Goal: Task Accomplishment & Management: Use online tool/utility

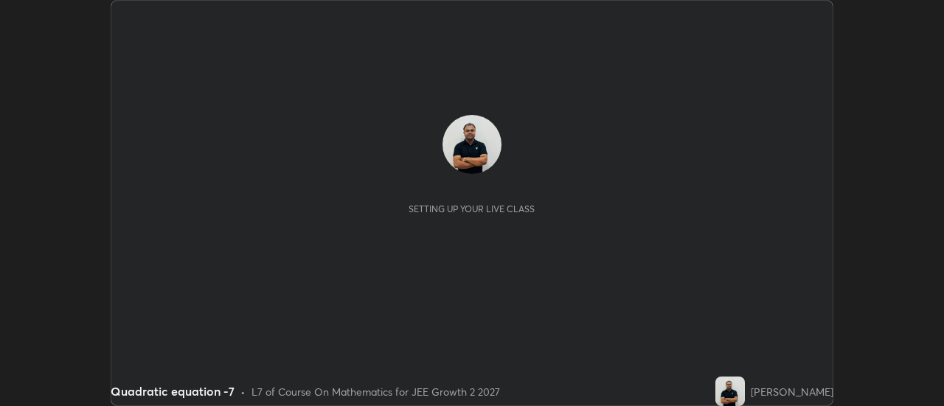
scroll to position [406, 943]
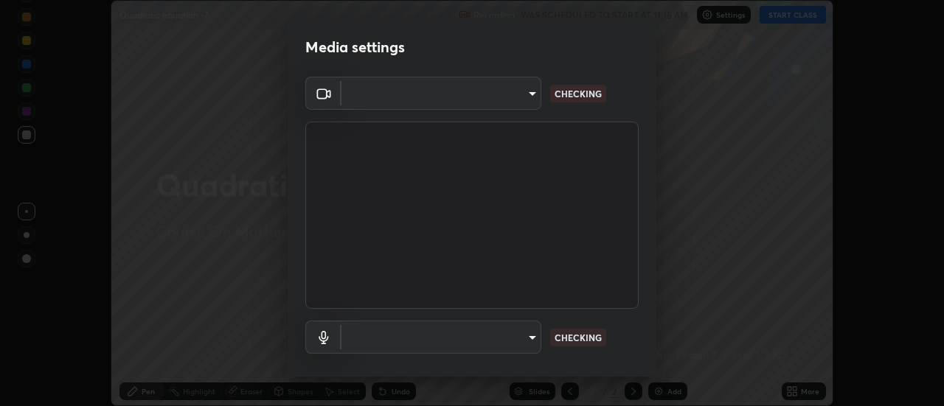
type input "1016c9670ba09e0da1ff6862f255b2c5b4dd1f04ff0e8715a66947f7e461f3c4"
type input "communications"
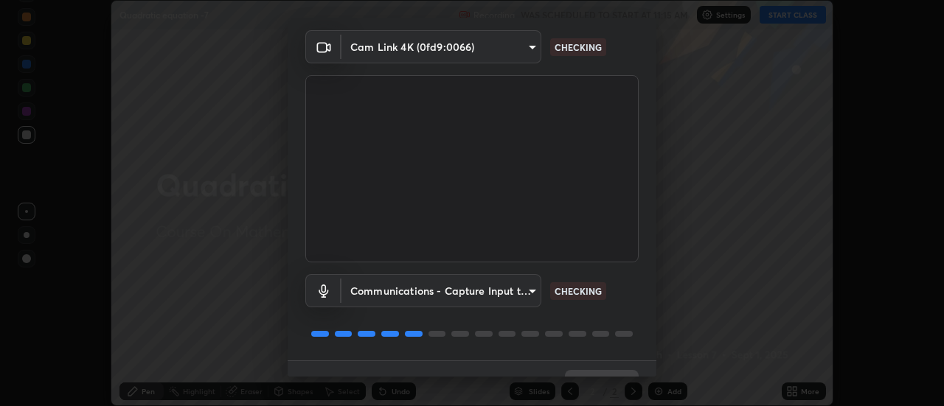
scroll to position [77, 0]
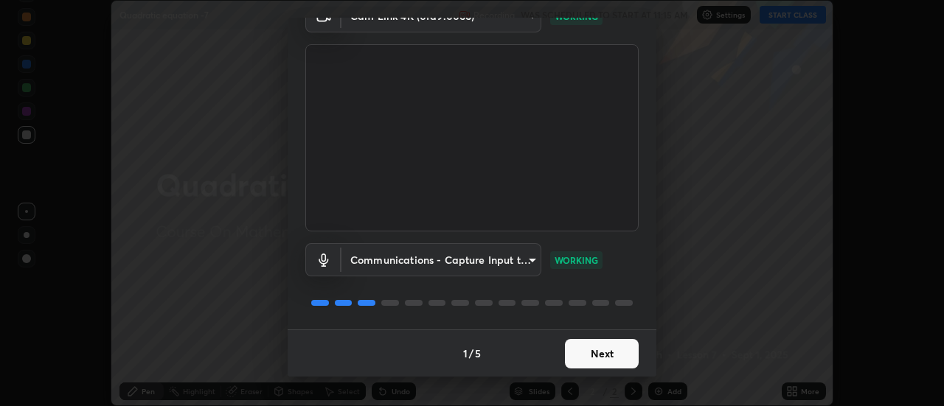
click at [618, 351] on button "Next" at bounding box center [602, 353] width 74 height 29
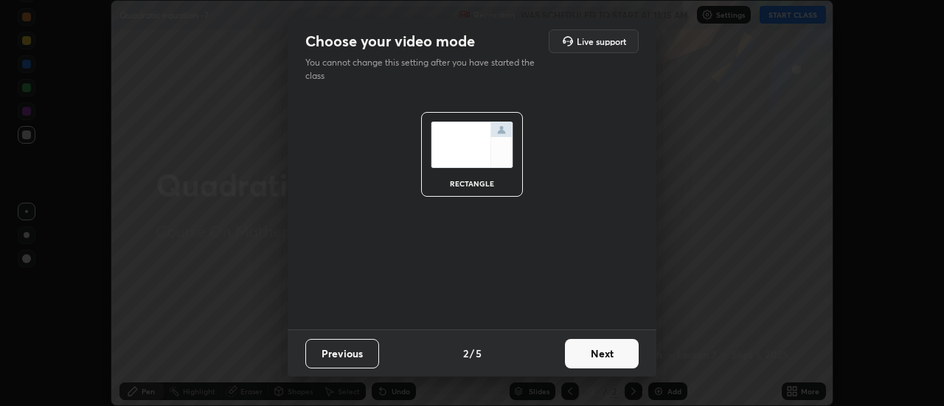
scroll to position [0, 0]
click at [619, 347] on button "Next" at bounding box center [602, 353] width 74 height 29
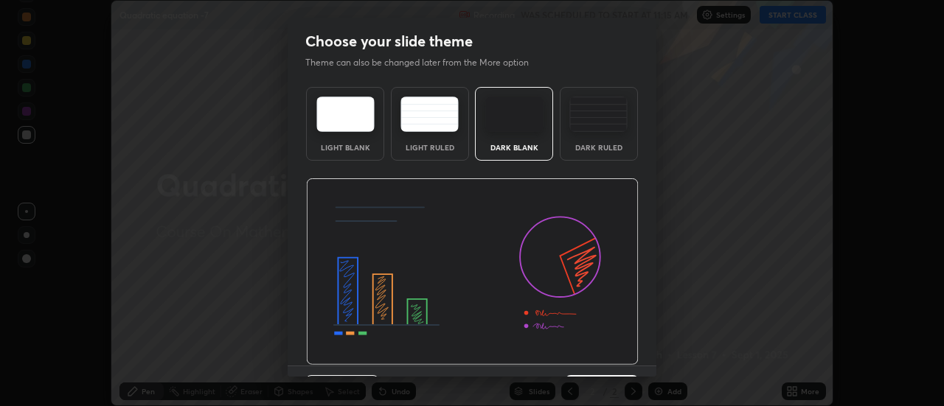
scroll to position [36, 0]
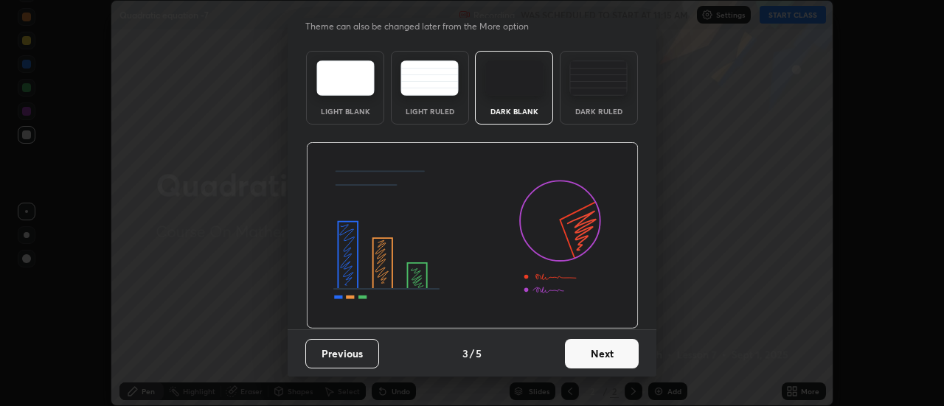
click at [610, 349] on button "Next" at bounding box center [602, 353] width 74 height 29
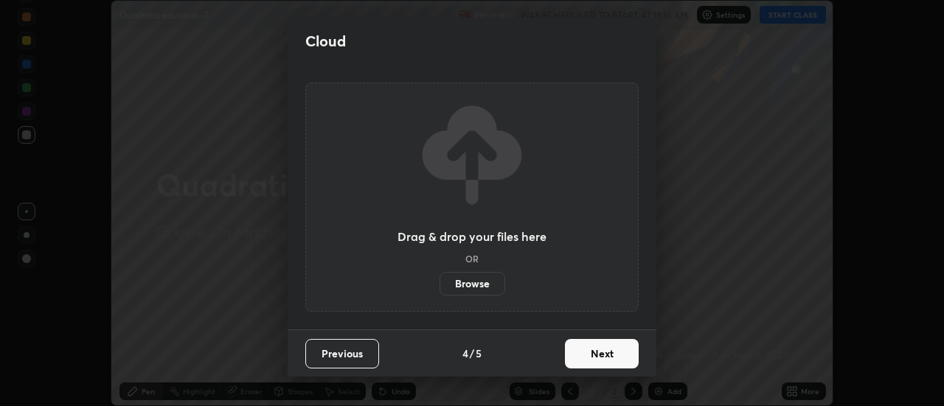
scroll to position [0, 0]
click at [621, 356] on button "Next" at bounding box center [602, 353] width 74 height 29
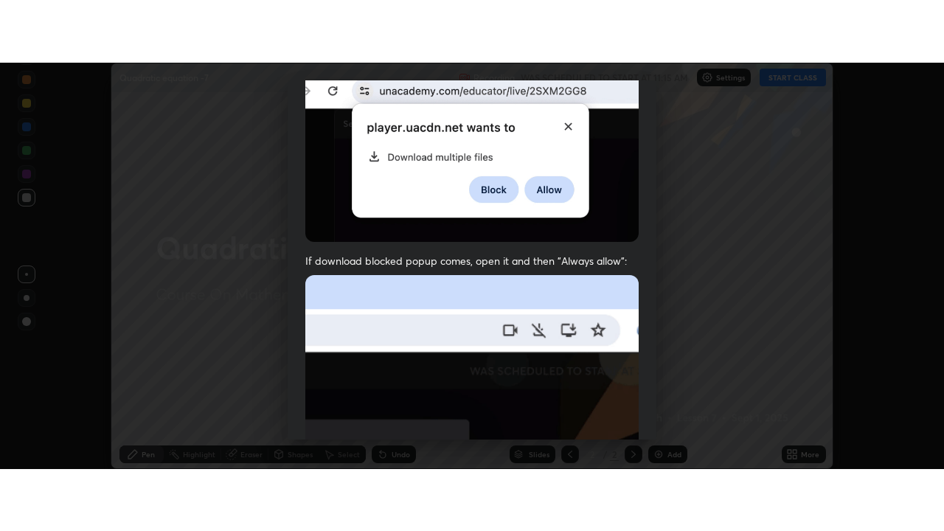
scroll to position [378, 0]
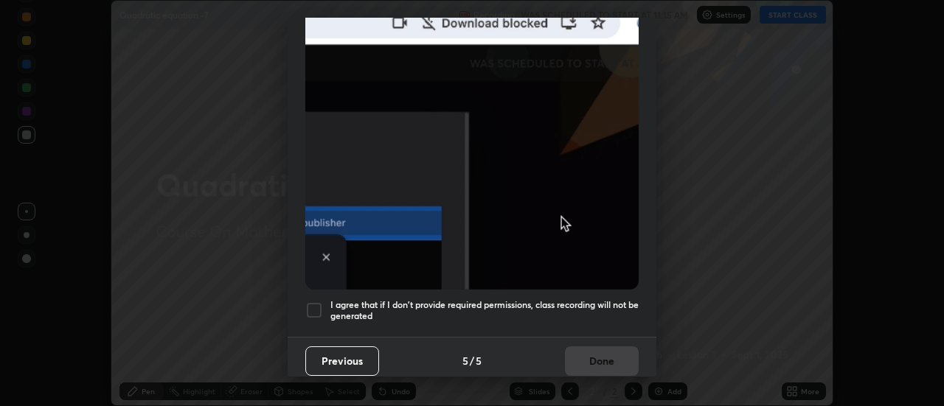
click at [320, 303] on div at bounding box center [314, 310] width 18 height 18
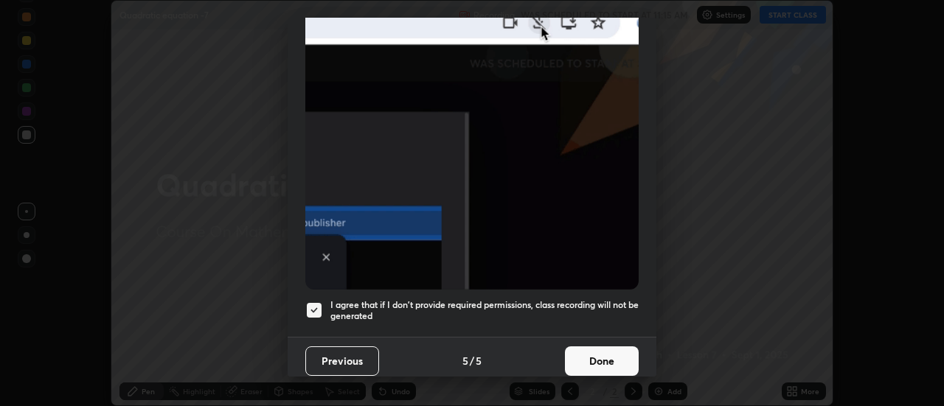
click at [590, 357] on button "Done" at bounding box center [602, 360] width 74 height 29
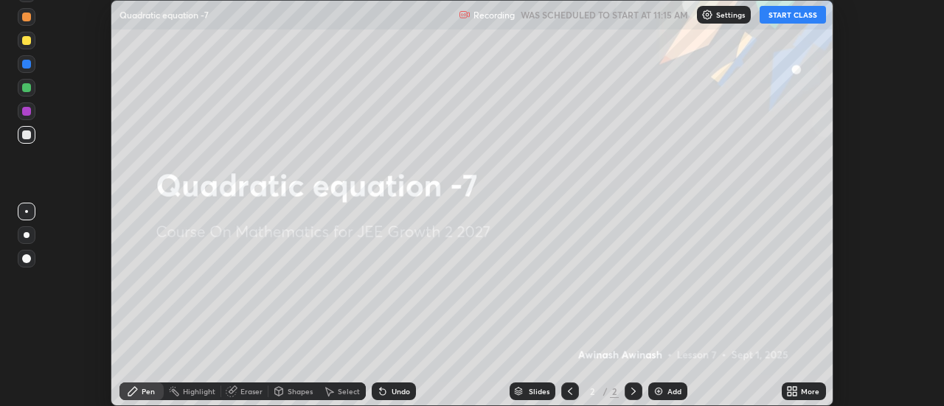
click at [664, 391] on div "Add" at bounding box center [667, 392] width 39 height 18
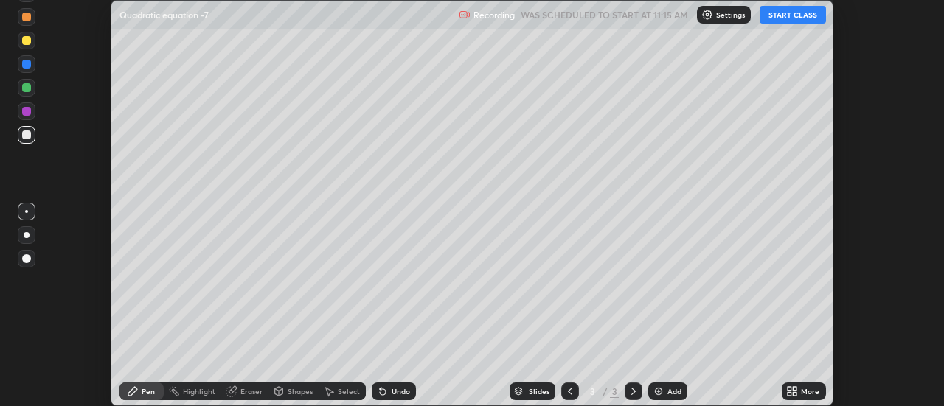
click at [570, 393] on icon at bounding box center [570, 392] width 12 height 12
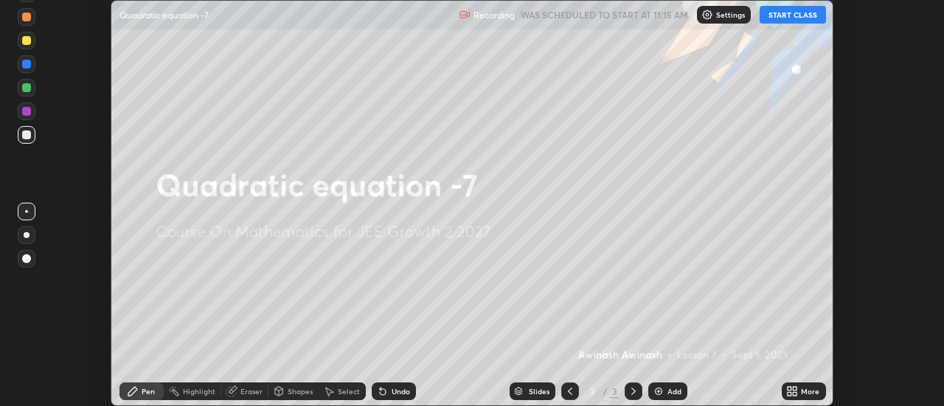
click at [793, 17] on button "START CLASS" at bounding box center [792, 15] width 66 height 18
click at [795, 393] on icon at bounding box center [795, 394] width 4 height 4
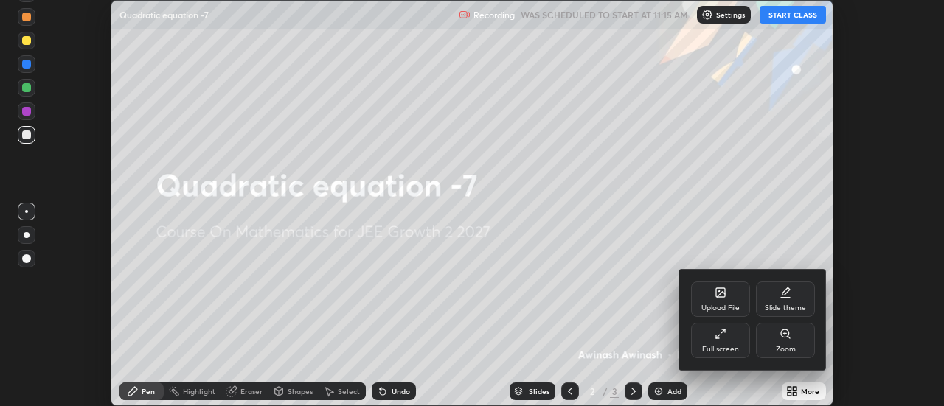
click at [711, 338] on div "Full screen" at bounding box center [720, 340] width 59 height 35
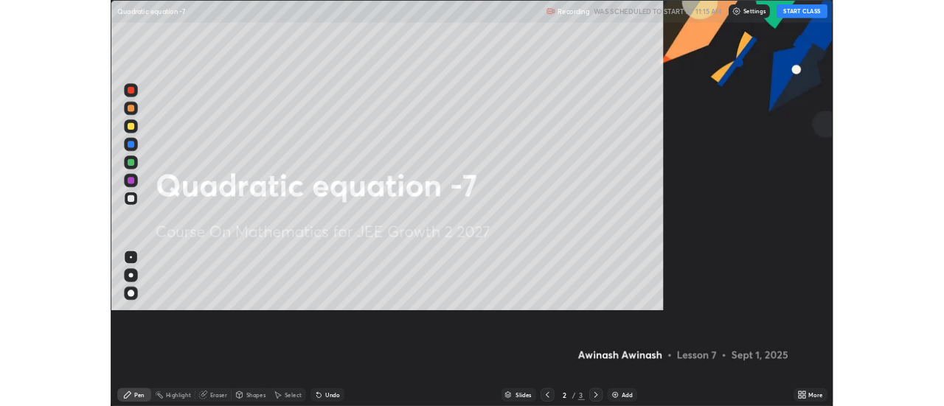
scroll to position [531, 944]
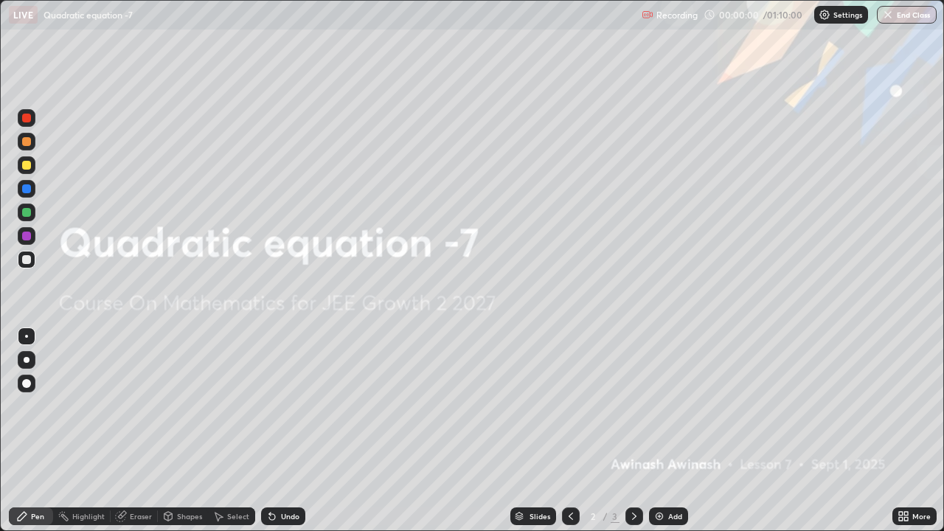
click at [635, 405] on icon at bounding box center [634, 516] width 12 height 12
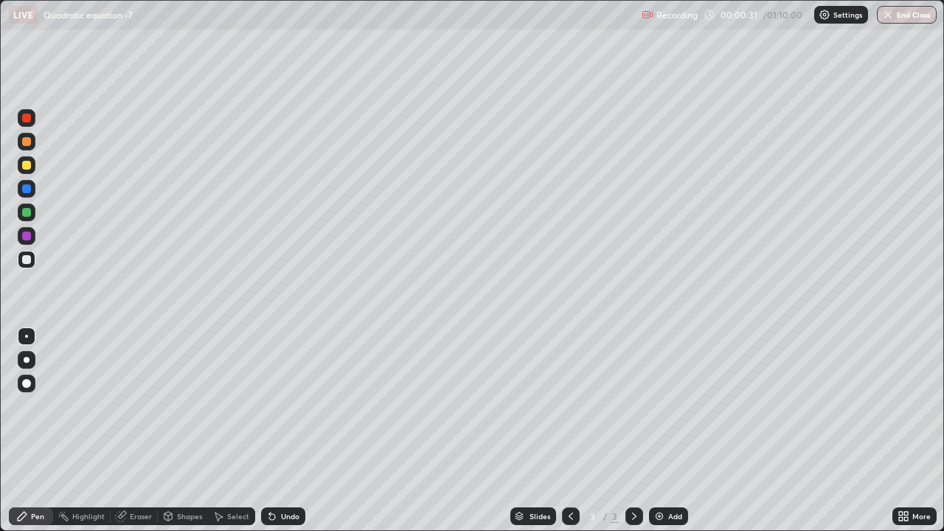
click at [29, 143] on div at bounding box center [26, 141] width 9 height 9
click at [27, 166] on div at bounding box center [26, 165] width 9 height 9
click at [24, 260] on div at bounding box center [26, 259] width 9 height 9
click at [29, 213] on div at bounding box center [26, 212] width 9 height 9
click at [26, 257] on div at bounding box center [26, 259] width 9 height 9
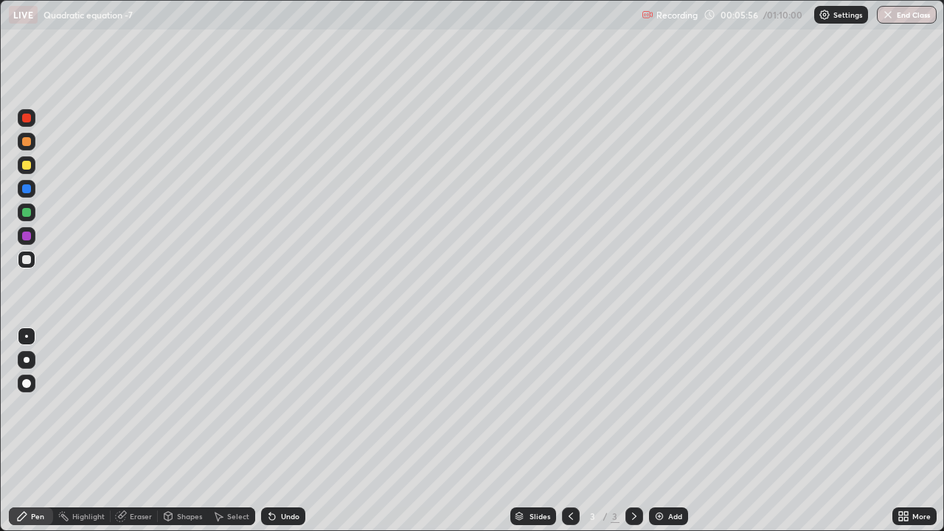
click at [226, 405] on div "Select" at bounding box center [231, 516] width 47 height 18
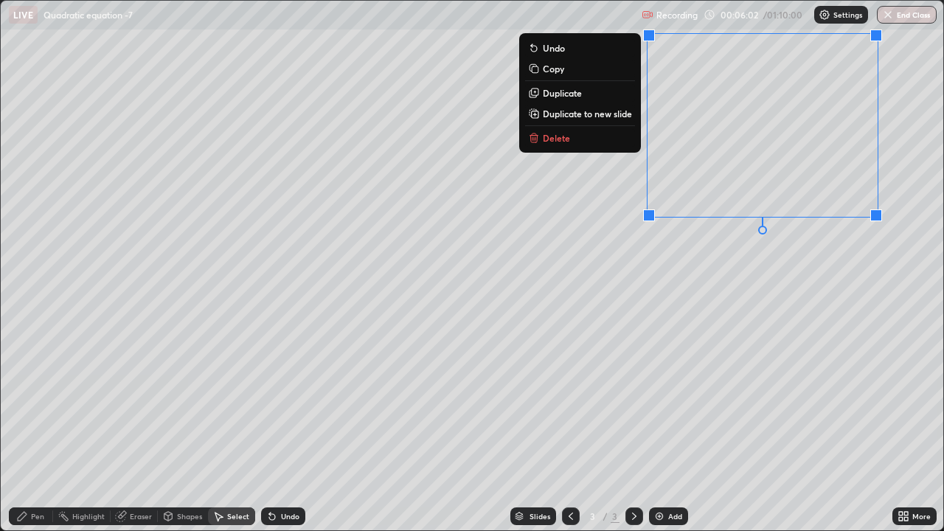
click at [742, 265] on div "0 ° Undo Copy Duplicate Duplicate to new slide Delete" at bounding box center [472, 265] width 942 height 529
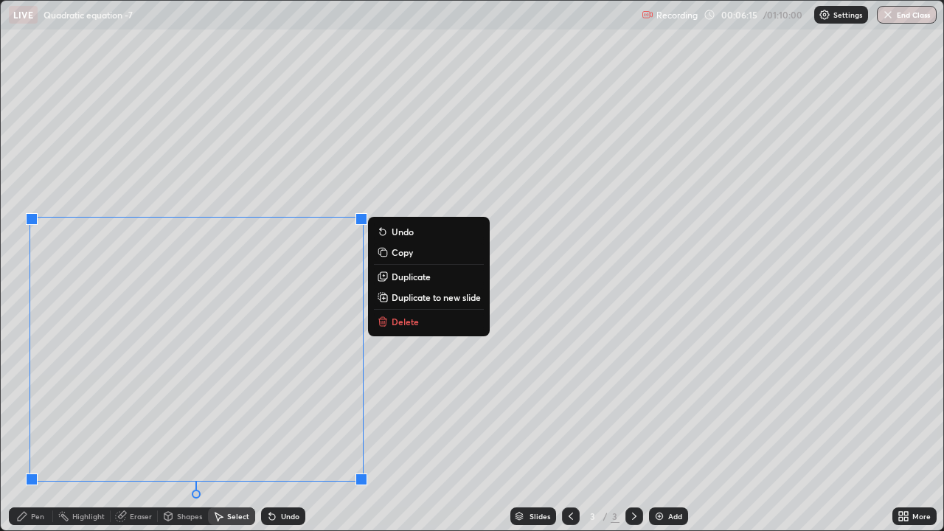
click at [131, 192] on div "0 ° Undo Copy Duplicate Duplicate to new slide Delete" at bounding box center [472, 265] width 942 height 529
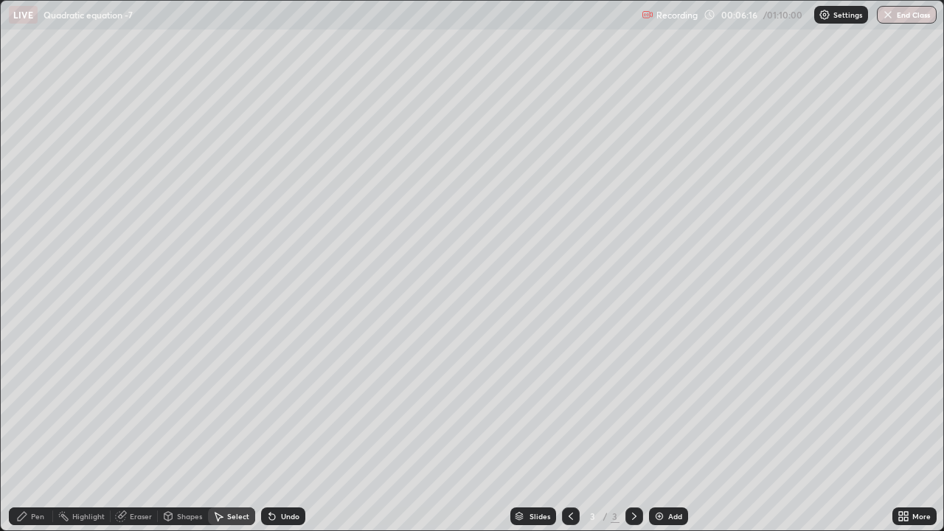
click at [35, 405] on div "Pen" at bounding box center [31, 516] width 44 height 18
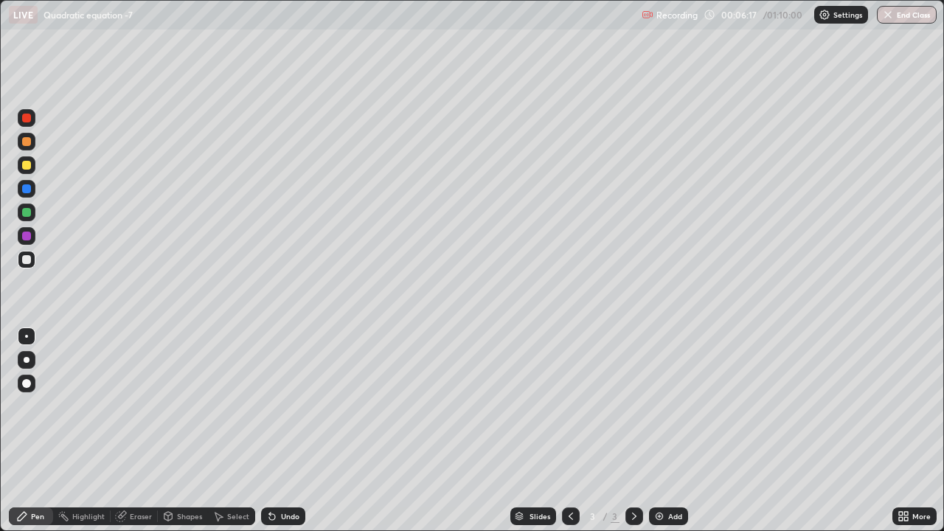
click at [135, 405] on div "Eraser" at bounding box center [141, 515] width 22 height 7
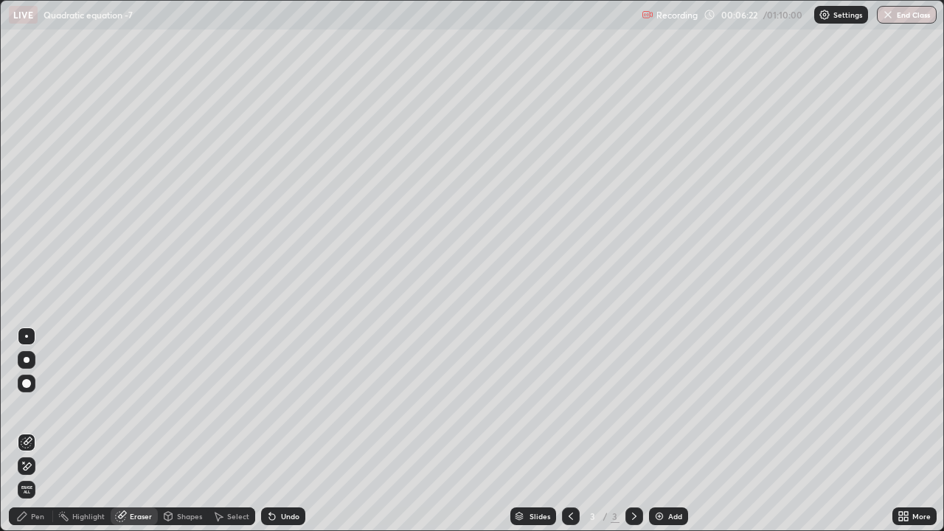
click at [44, 405] on div "Pen" at bounding box center [31, 516] width 44 height 18
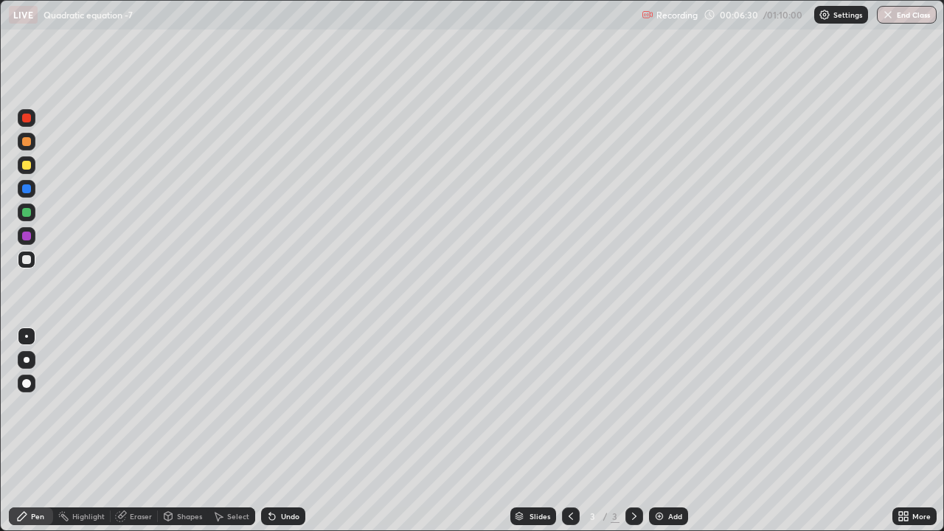
click at [29, 234] on div at bounding box center [26, 235] width 9 height 9
click at [27, 165] on div at bounding box center [26, 165] width 9 height 9
click at [290, 405] on div "Undo" at bounding box center [290, 515] width 18 height 7
click at [27, 260] on div at bounding box center [26, 259] width 9 height 9
click at [25, 212] on div at bounding box center [26, 212] width 9 height 9
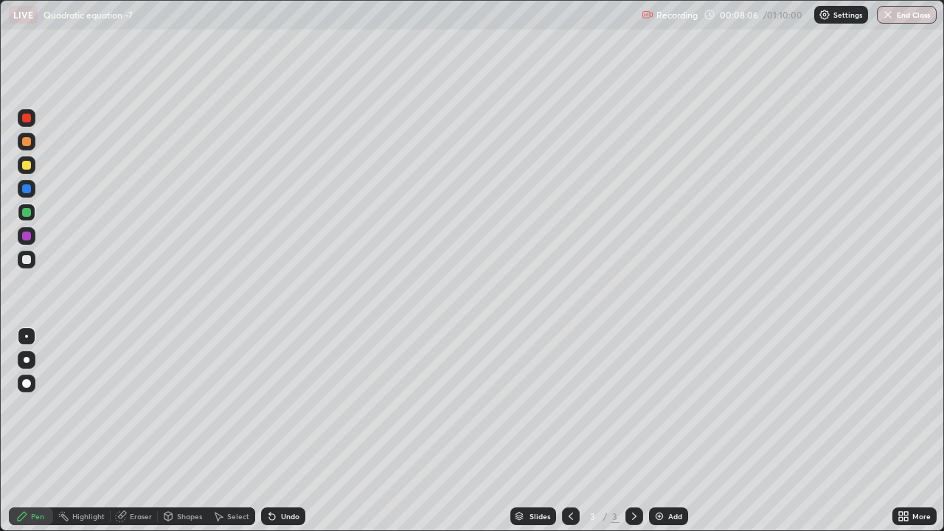
click at [25, 162] on div at bounding box center [26, 165] width 9 height 9
click at [225, 405] on div "Select" at bounding box center [231, 516] width 47 height 18
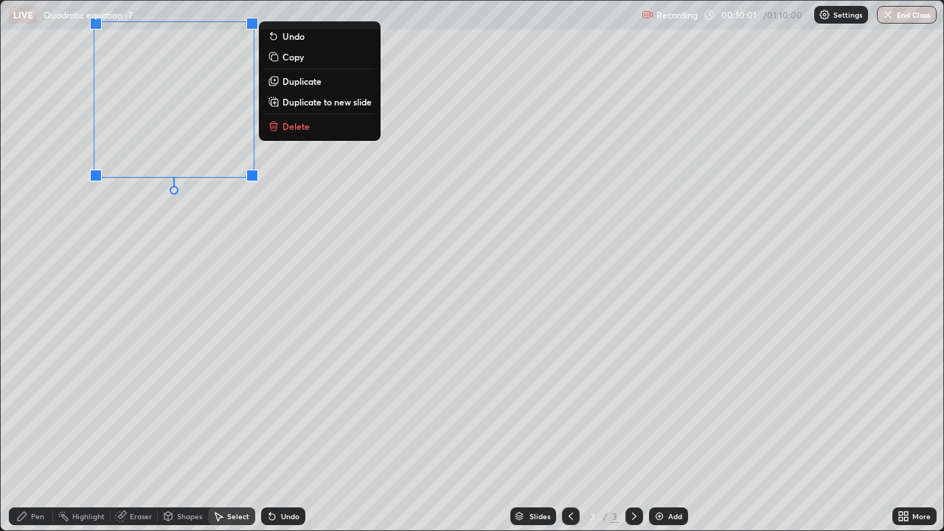
click at [123, 212] on div "0 ° Undo Copy Duplicate Duplicate to new slide Delete" at bounding box center [472, 265] width 942 height 529
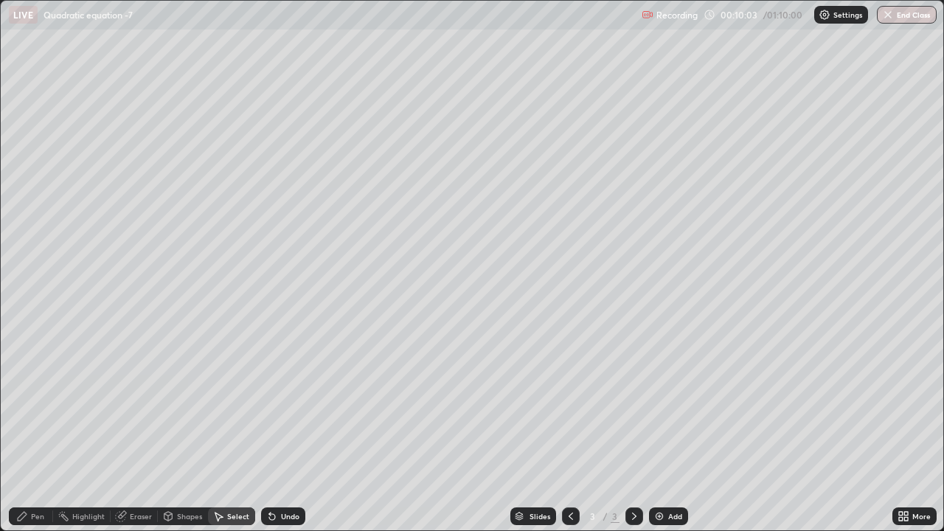
click at [41, 405] on div "Pen" at bounding box center [37, 515] width 13 height 7
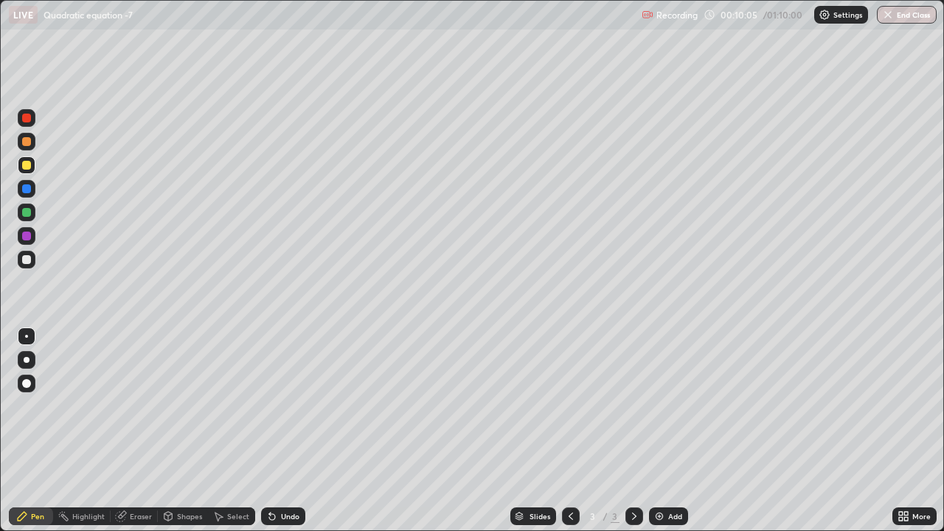
click at [28, 120] on div at bounding box center [26, 118] width 9 height 9
click at [658, 405] on img at bounding box center [659, 516] width 12 height 12
click at [27, 166] on div at bounding box center [26, 165] width 9 height 9
click at [29, 256] on div at bounding box center [26, 259] width 9 height 9
click at [29, 238] on div at bounding box center [26, 235] width 9 height 9
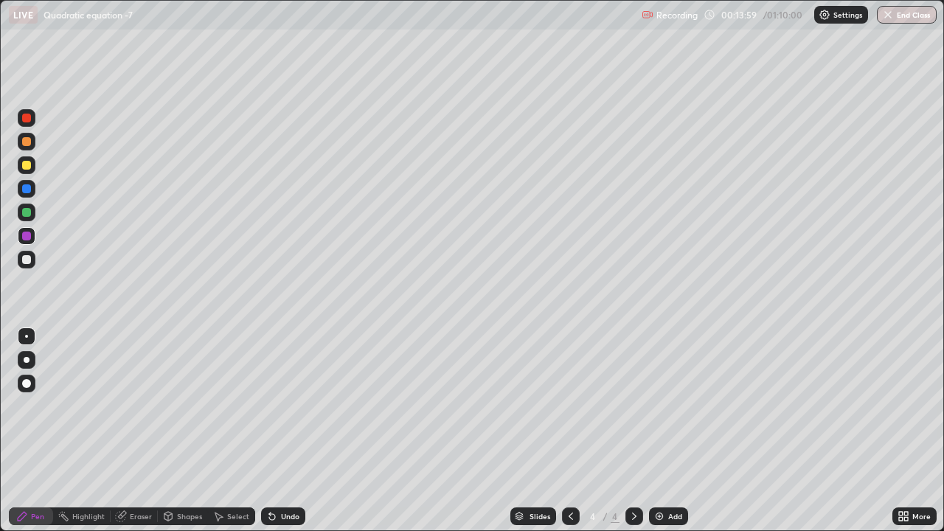
click at [24, 259] on div at bounding box center [26, 259] width 9 height 9
click at [270, 405] on icon at bounding box center [272, 517] width 6 height 6
click at [27, 237] on div at bounding box center [26, 235] width 9 height 9
click at [26, 212] on div at bounding box center [26, 212] width 9 height 9
click at [25, 258] on div at bounding box center [26, 259] width 9 height 9
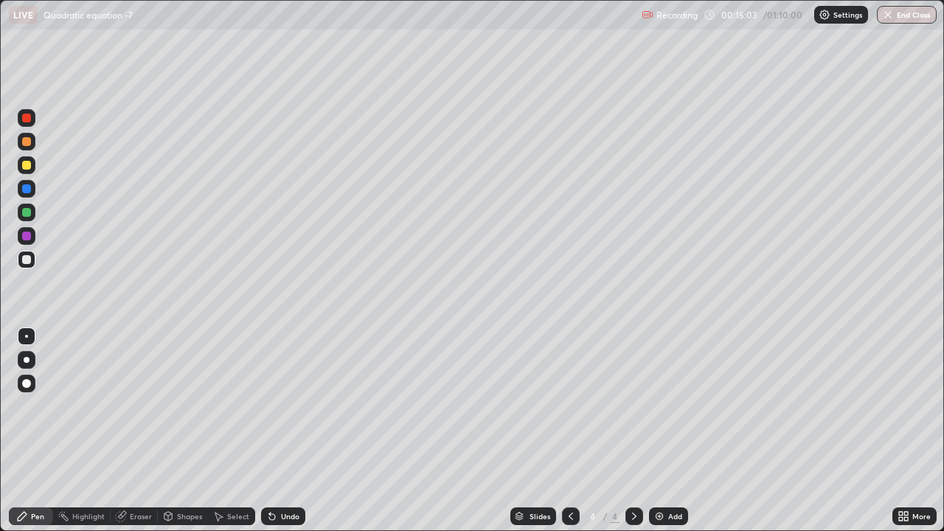
click at [272, 405] on icon at bounding box center [272, 517] width 6 height 6
click at [26, 163] on div at bounding box center [26, 165] width 9 height 9
click at [29, 142] on div at bounding box center [26, 141] width 9 height 9
click at [290, 405] on div "Undo" at bounding box center [290, 515] width 18 height 7
click at [27, 259] on div at bounding box center [26, 259] width 9 height 9
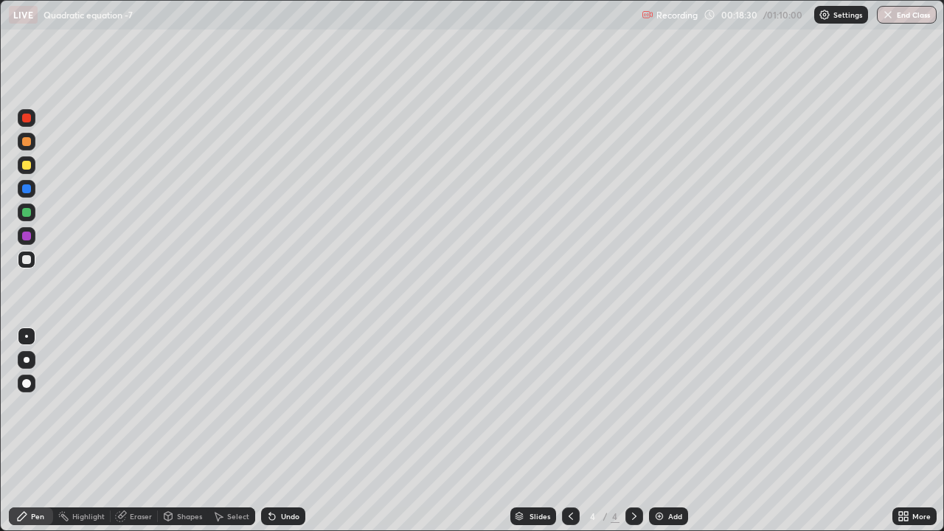
click at [22, 236] on div at bounding box center [26, 235] width 9 height 9
click at [663, 405] on div "Add" at bounding box center [668, 516] width 39 height 18
click at [27, 164] on div at bounding box center [26, 165] width 9 height 9
click at [28, 259] on div at bounding box center [26, 259] width 9 height 9
click at [287, 405] on div "Undo" at bounding box center [290, 515] width 18 height 7
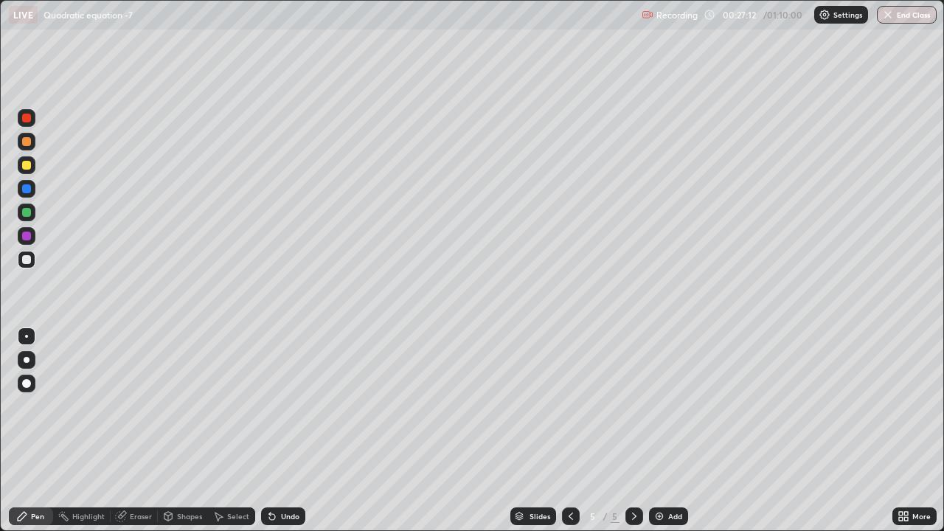
click at [27, 238] on div at bounding box center [26, 235] width 9 height 9
click at [133, 405] on div "Eraser" at bounding box center [141, 515] width 22 height 7
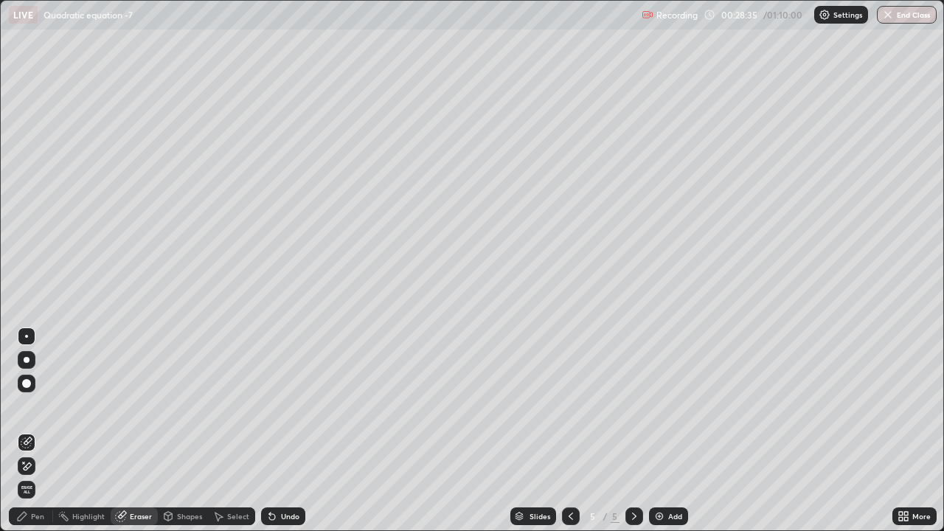
click at [30, 405] on icon at bounding box center [28, 465] width 8 height 7
click at [29, 405] on div "Pen" at bounding box center [31, 516] width 44 height 18
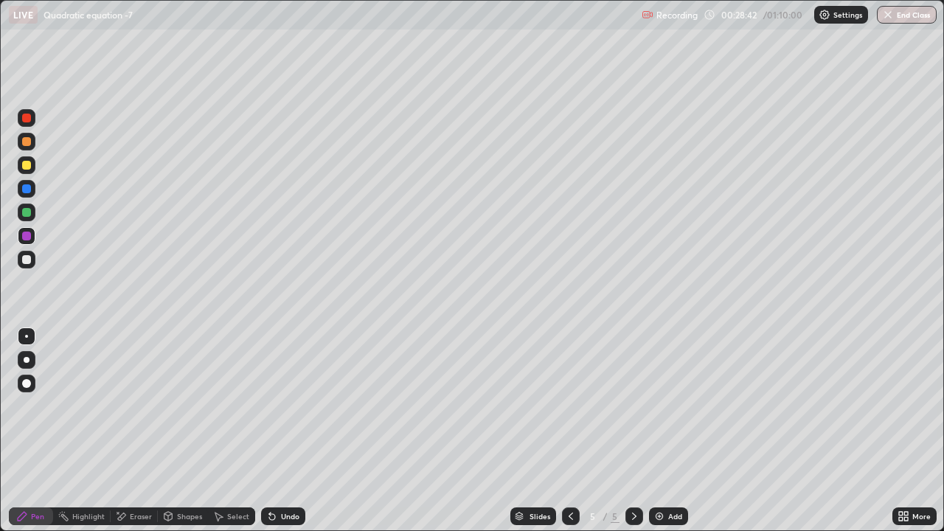
click at [142, 405] on div "Eraser" at bounding box center [141, 515] width 22 height 7
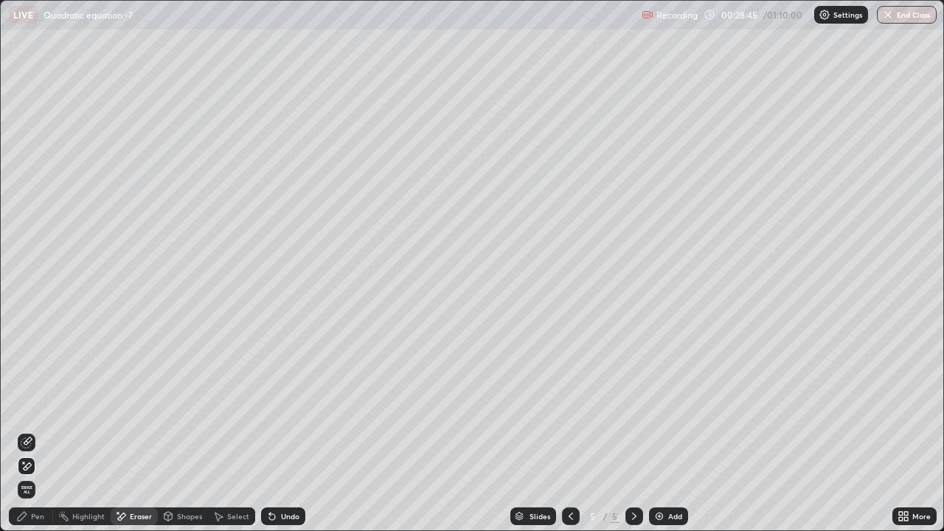
click at [38, 405] on div "Pen" at bounding box center [37, 515] width 13 height 7
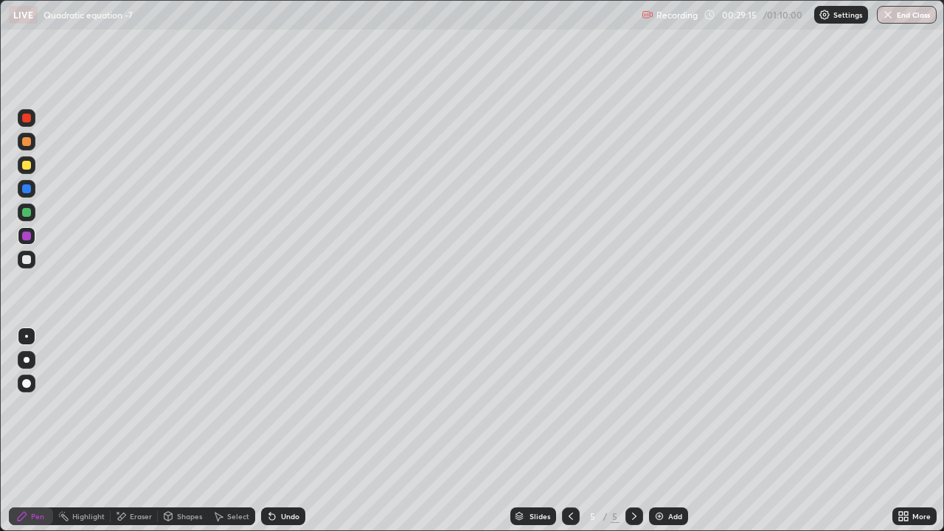
click at [25, 259] on div at bounding box center [26, 259] width 9 height 9
click at [30, 212] on div at bounding box center [26, 212] width 9 height 9
click at [658, 405] on div "Add" at bounding box center [668, 516] width 39 height 18
click at [26, 167] on div at bounding box center [26, 165] width 9 height 9
click at [281, 405] on div "Undo" at bounding box center [290, 515] width 18 height 7
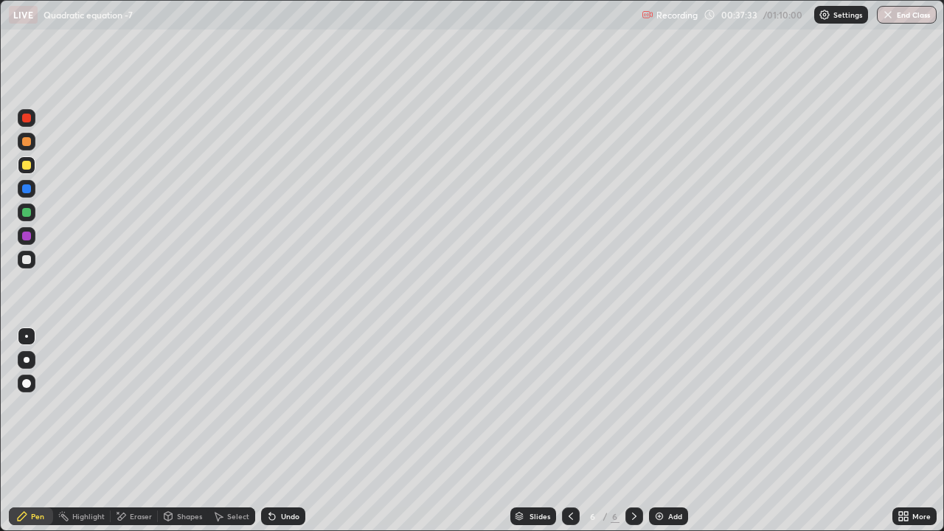
click at [25, 259] on div at bounding box center [26, 259] width 9 height 9
click at [24, 236] on div at bounding box center [26, 235] width 9 height 9
click at [276, 405] on icon at bounding box center [272, 516] width 12 height 12
click at [26, 214] on div at bounding box center [26, 212] width 9 height 9
click at [275, 405] on icon at bounding box center [272, 516] width 12 height 12
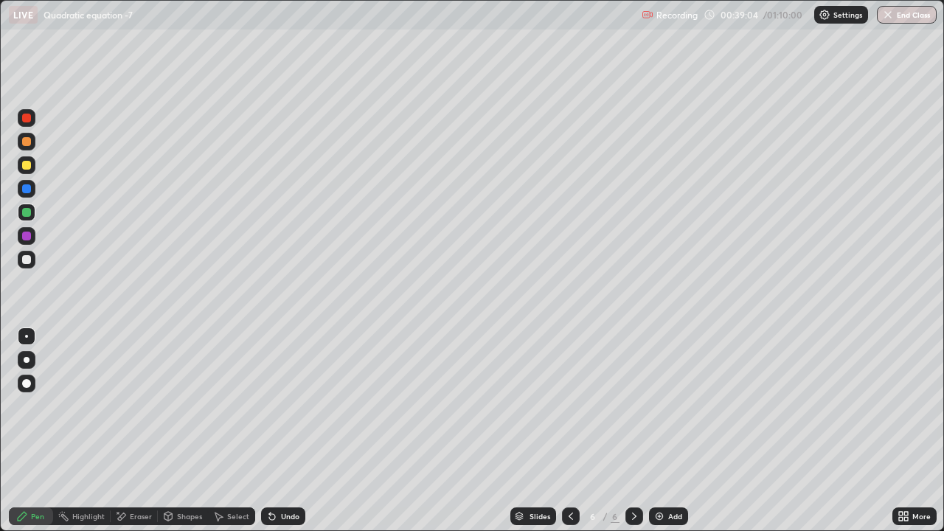
click at [23, 187] on div at bounding box center [26, 188] width 9 height 9
click at [660, 405] on img at bounding box center [659, 516] width 12 height 12
click at [27, 167] on div at bounding box center [26, 165] width 9 height 9
click at [29, 187] on div at bounding box center [26, 188] width 9 height 9
click at [28, 237] on div at bounding box center [26, 235] width 9 height 9
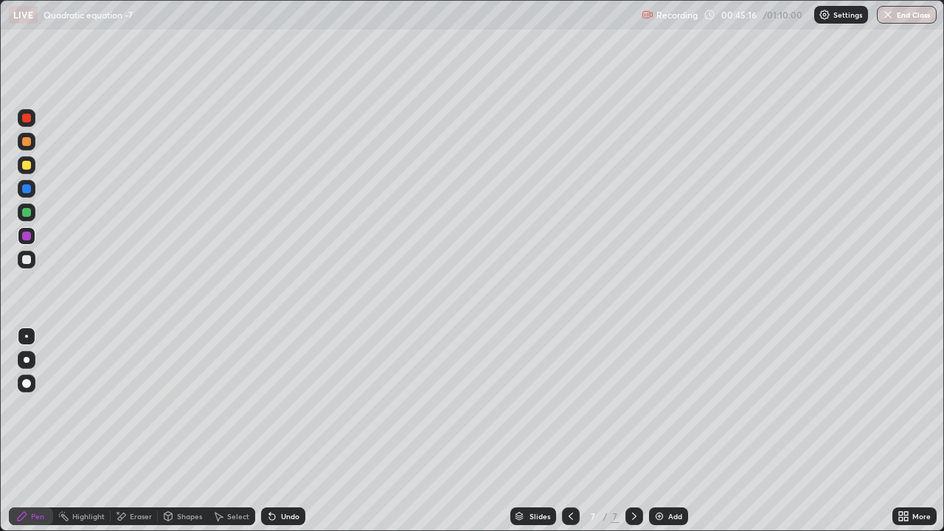
click at [29, 257] on div at bounding box center [26, 259] width 9 height 9
click at [26, 212] on div at bounding box center [26, 212] width 9 height 9
click at [27, 261] on div at bounding box center [26, 259] width 9 height 9
click at [29, 212] on div at bounding box center [26, 212] width 9 height 9
click at [24, 258] on div at bounding box center [26, 259] width 9 height 9
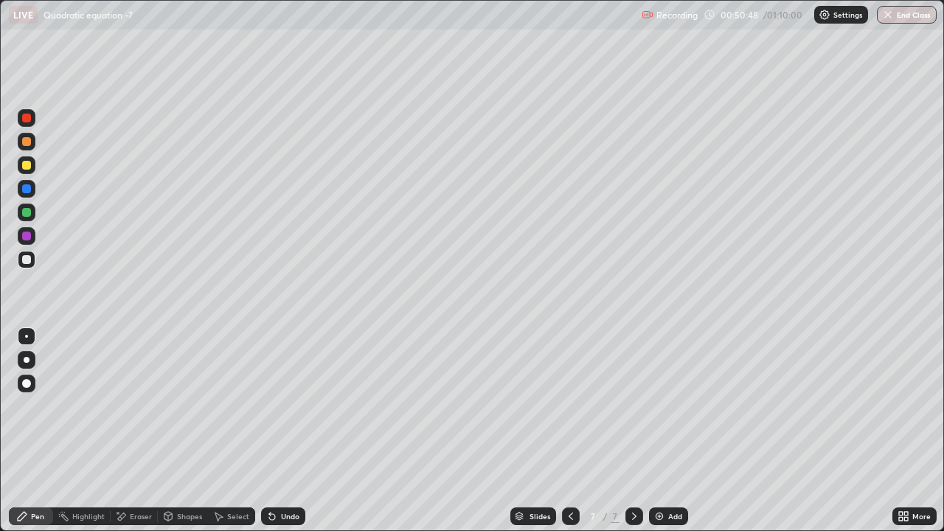
click at [25, 165] on div at bounding box center [26, 165] width 9 height 9
click at [660, 405] on img at bounding box center [659, 516] width 12 height 12
click at [24, 262] on div at bounding box center [26, 259] width 9 height 9
click at [30, 236] on div at bounding box center [26, 235] width 9 height 9
click at [27, 259] on div at bounding box center [26, 259] width 9 height 9
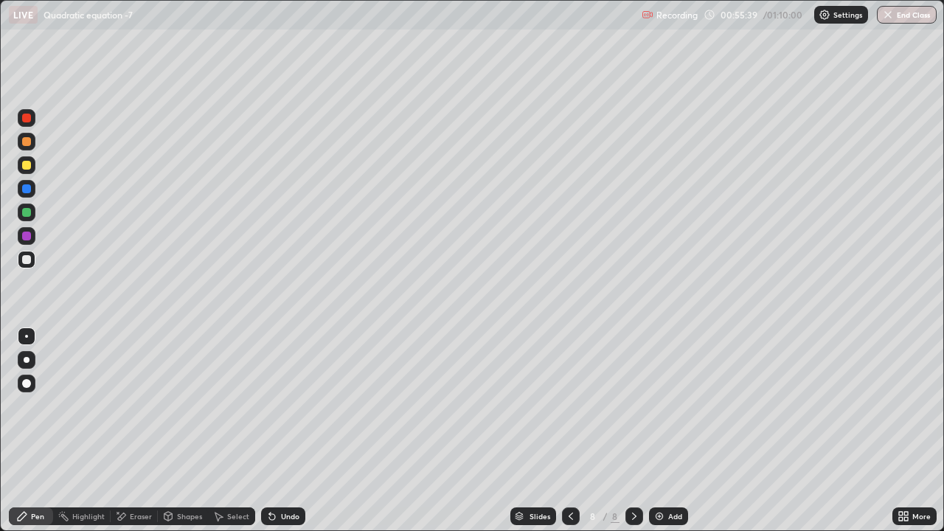
click at [29, 189] on div at bounding box center [26, 188] width 9 height 9
click at [29, 187] on div at bounding box center [26, 188] width 9 height 9
click at [130, 405] on div "Eraser" at bounding box center [141, 515] width 22 height 7
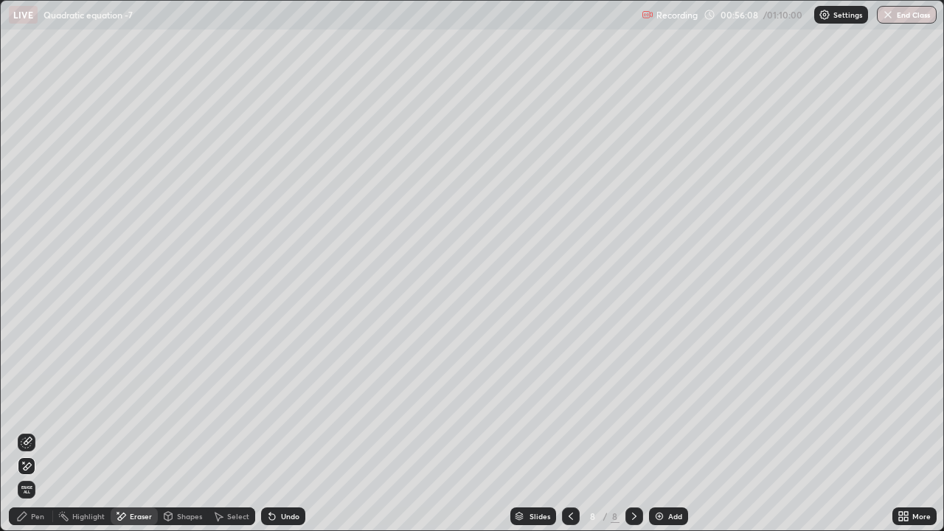
click at [30, 405] on div "Pen" at bounding box center [31, 516] width 44 height 18
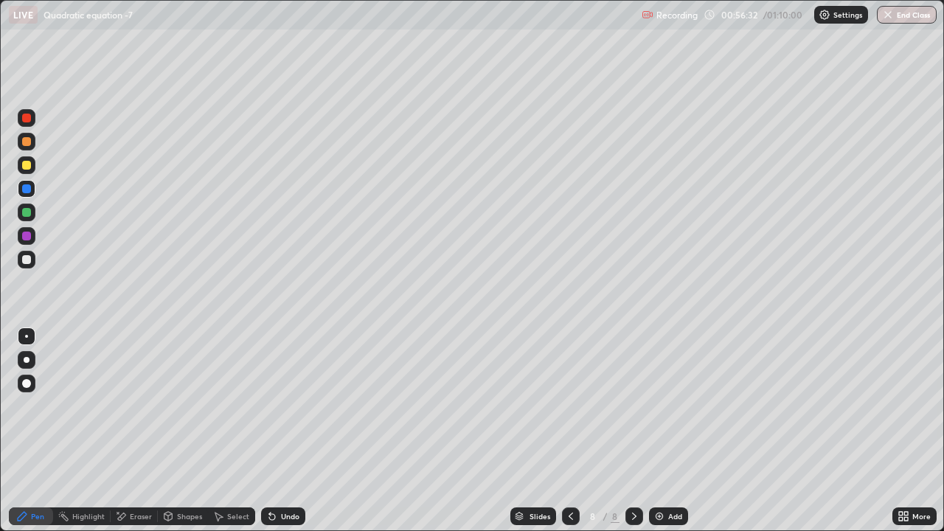
click at [27, 142] on div at bounding box center [26, 141] width 9 height 9
click at [27, 167] on div at bounding box center [26, 165] width 9 height 9
click at [25, 186] on div at bounding box center [26, 188] width 9 height 9
click at [29, 119] on div at bounding box center [26, 118] width 9 height 9
click at [26, 212] on div at bounding box center [26, 212] width 9 height 9
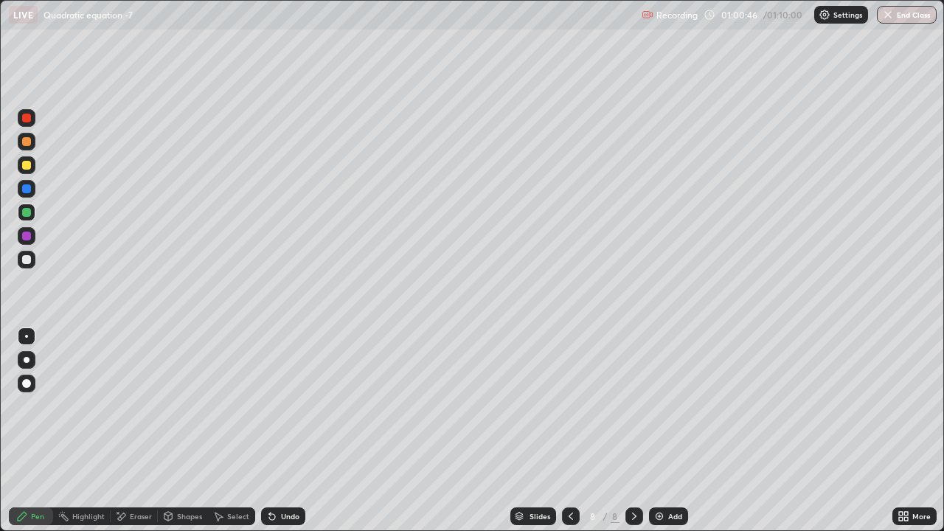
click at [568, 405] on icon at bounding box center [570, 515] width 4 height 7
click at [633, 405] on icon at bounding box center [634, 516] width 12 height 12
click at [568, 405] on icon at bounding box center [571, 516] width 12 height 12
click at [569, 405] on icon at bounding box center [571, 516] width 12 height 12
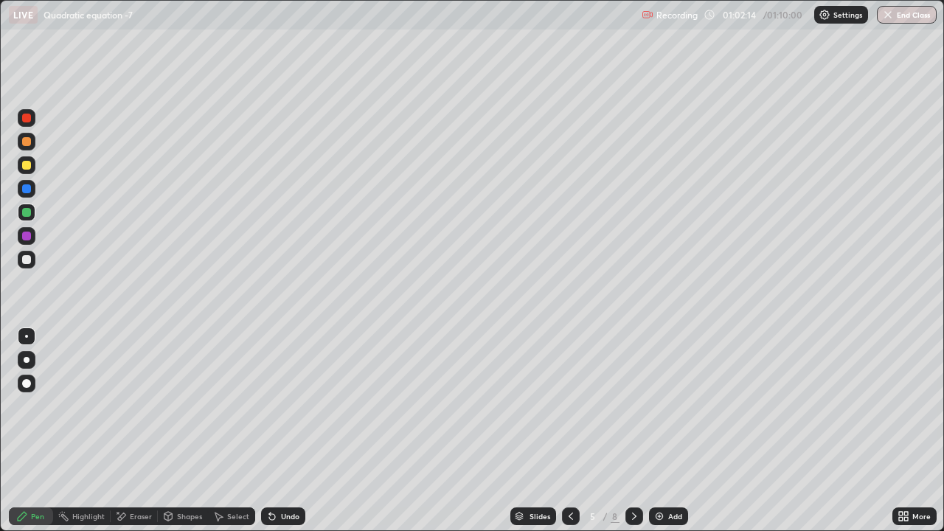
click at [567, 405] on icon at bounding box center [571, 516] width 12 height 12
click at [632, 405] on icon at bounding box center [634, 516] width 12 height 12
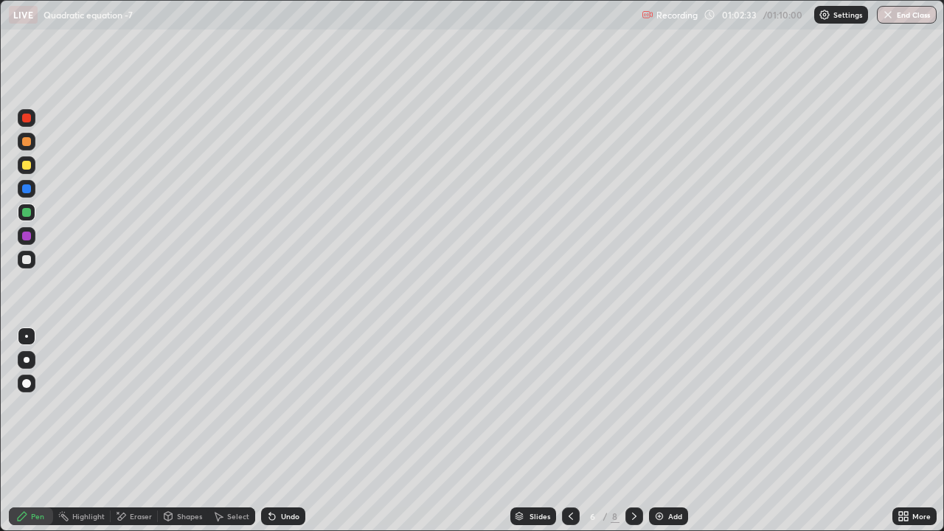
click at [632, 405] on icon at bounding box center [634, 516] width 12 height 12
click at [632, 405] on icon at bounding box center [634, 515] width 4 height 7
click at [902, 16] on button "End Class" at bounding box center [906, 15] width 60 height 18
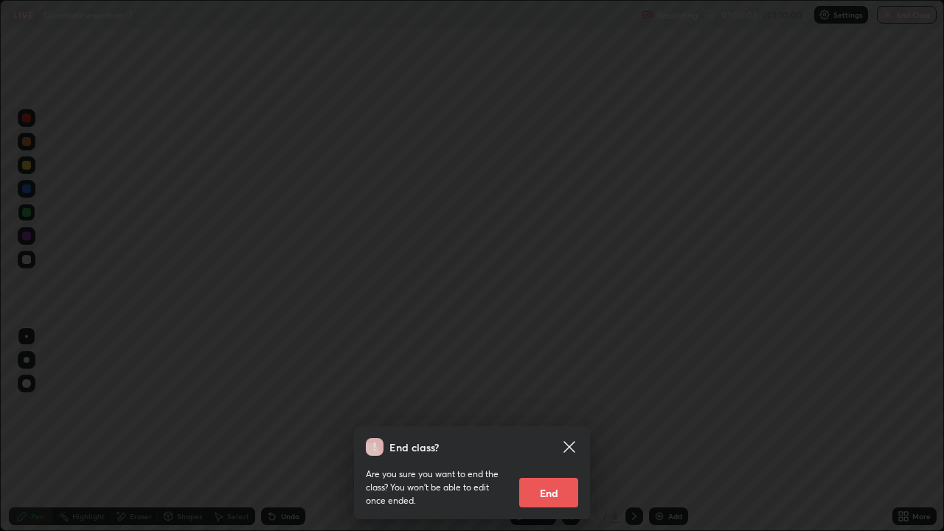
click at [562, 405] on button "End" at bounding box center [548, 492] width 59 height 29
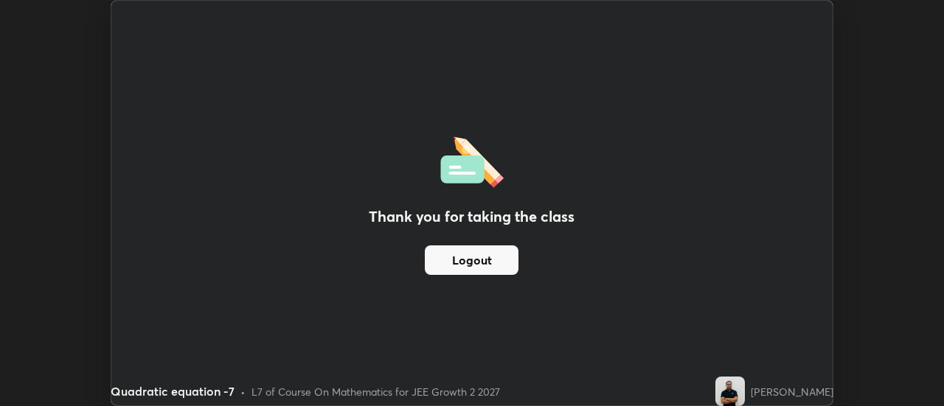
scroll to position [73307, 72769]
